Goal: Information Seeking & Learning: Learn about a topic

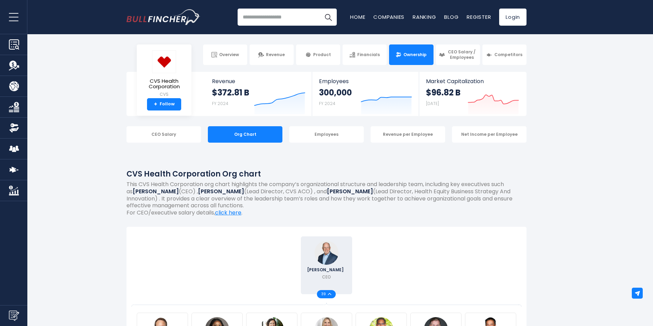
click at [409, 59] on link "Ownership" at bounding box center [411, 54] width 44 height 21
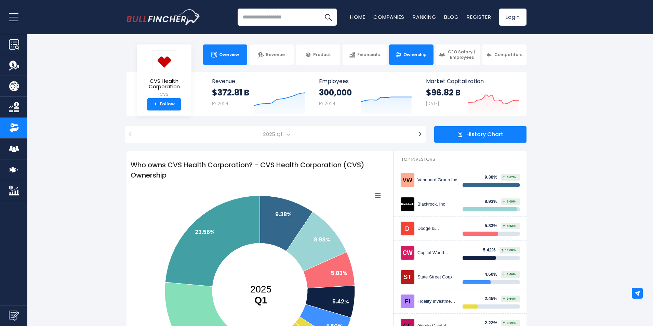
click at [221, 53] on span "Overview" at bounding box center [229, 54] width 20 height 5
click at [219, 53] on span "Overview" at bounding box center [229, 54] width 20 height 5
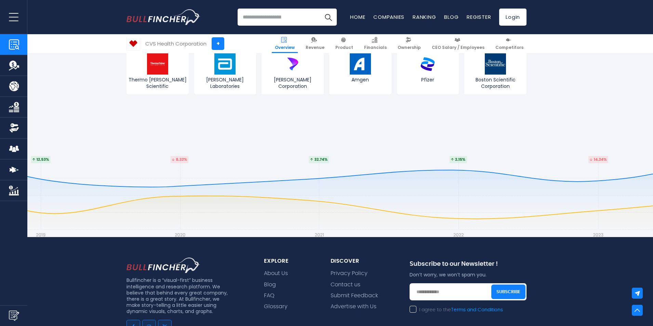
scroll to position [2700, 0]
